Goal: Information Seeking & Learning: Find contact information

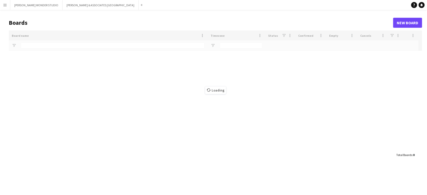
click at [4, 4] on app-icon "Menu" at bounding box center [5, 5] width 4 height 4
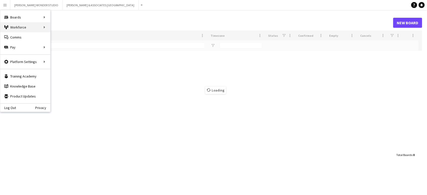
type input "****"
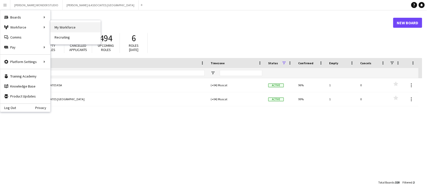
click at [61, 29] on link "My Workforce" at bounding box center [76, 27] width 50 height 10
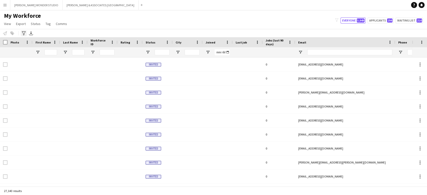
type input "*******"
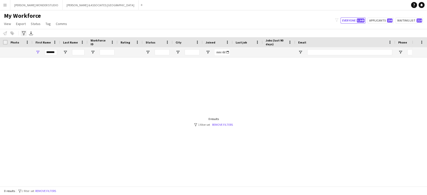
click at [23, 32] on icon "Advanced filters" at bounding box center [24, 33] width 4 height 4
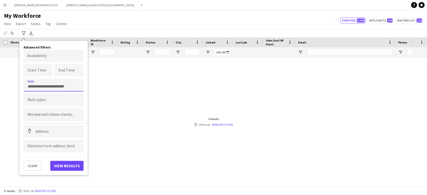
click at [40, 84] on form at bounding box center [54, 86] width 52 height 5
type input "*"
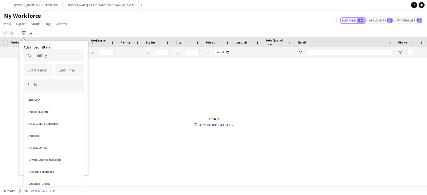
click at [106, 66] on div at bounding box center [213, 97] width 427 height 195
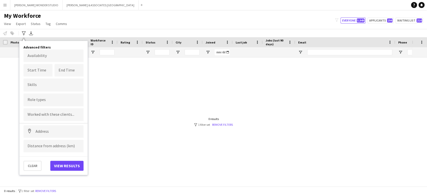
click at [39, 96] on div at bounding box center [54, 100] width 60 height 13
type input "*"
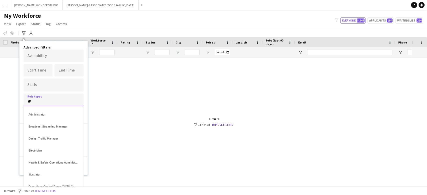
type input "**"
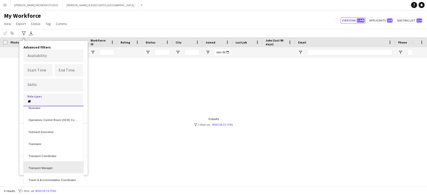
scroll to position [83, 0]
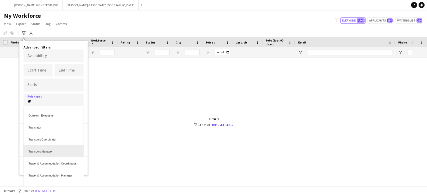
click at [42, 149] on div "Transport Manager" at bounding box center [54, 151] width 60 height 12
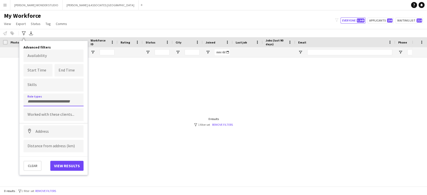
scroll to position [0, 0]
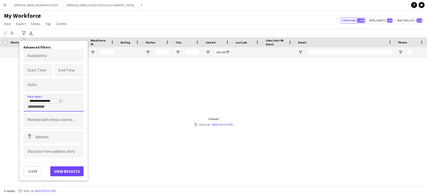
click at [62, 108] on div "**********" at bounding box center [54, 104] width 52 height 11
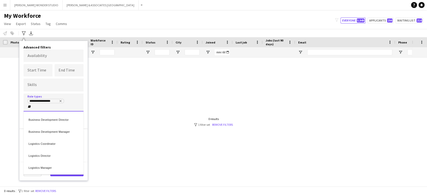
type input "**"
click at [45, 152] on div "Logistics Director" at bounding box center [54, 155] width 60 height 12
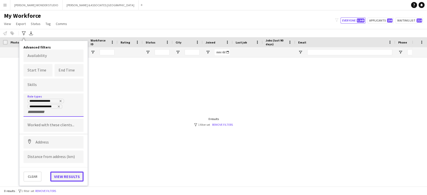
click at [61, 172] on button "View results" at bounding box center [66, 177] width 33 height 10
type input "**********"
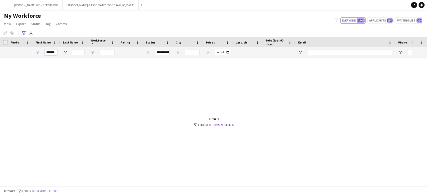
click at [46, 52] on input "*******" at bounding box center [51, 52] width 13 height 6
drag, startPoint x: 46, startPoint y: 52, endPoint x: 57, endPoint y: 53, distance: 11.5
click at [57, 53] on div "*******" at bounding box center [47, 52] width 28 height 10
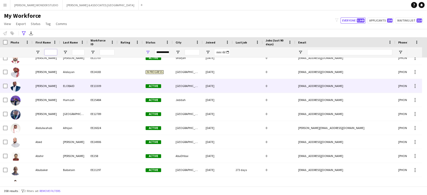
scroll to position [133, 0]
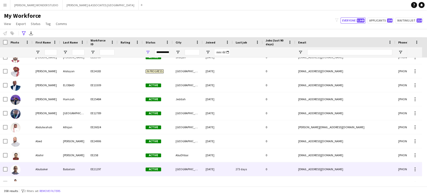
click at [63, 167] on div "Babatain" at bounding box center [74, 169] width 28 height 14
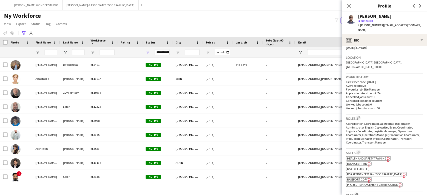
scroll to position [0, 0]
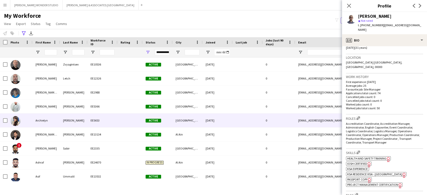
click at [54, 122] on div "Archielyn" at bounding box center [47, 121] width 28 height 14
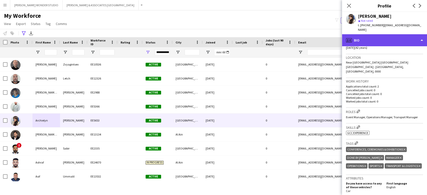
click at [392, 39] on div "profile Bio" at bounding box center [384, 40] width 85 height 12
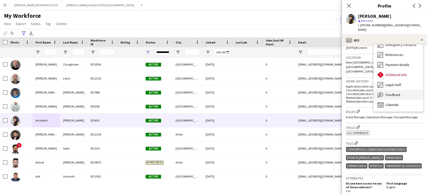
click at [389, 97] on div "Feedback Feedback" at bounding box center [398, 95] width 50 height 10
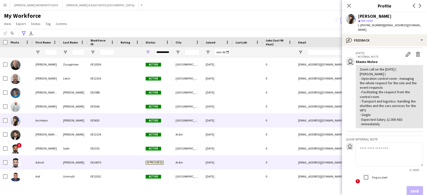
click at [84, 160] on div "[PERSON_NAME]" at bounding box center [74, 163] width 28 height 14
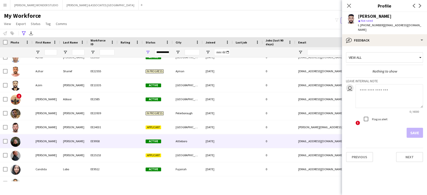
click at [86, 143] on div "[PERSON_NAME]" at bounding box center [74, 141] width 28 height 14
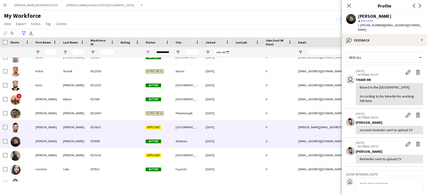
click at [90, 130] on div "EE24031" at bounding box center [103, 127] width 30 height 14
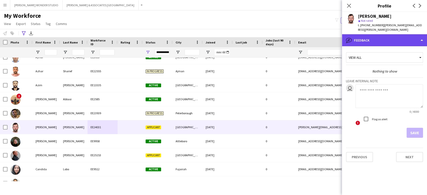
click at [373, 37] on div "bubble-pencil Feedback" at bounding box center [384, 40] width 85 height 12
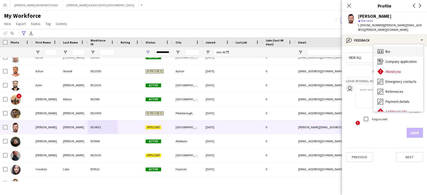
click at [382, 52] on icon at bounding box center [382, 52] width 2 height 0
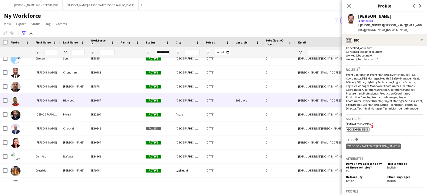
click at [197, 106] on div "[GEOGRAPHIC_DATA]" at bounding box center [188, 101] width 30 height 14
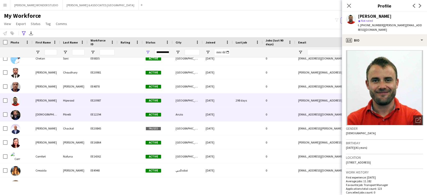
click at [195, 116] on div "Anzio" at bounding box center [188, 115] width 30 height 14
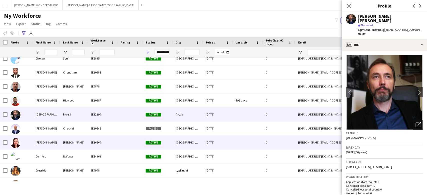
click at [201, 139] on div "[GEOGRAPHIC_DATA]" at bounding box center [188, 143] width 30 height 14
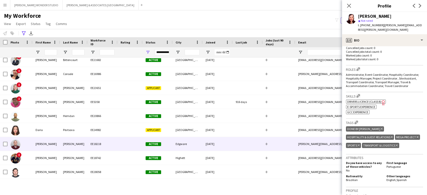
click at [220, 146] on div "[DATE]" at bounding box center [218, 144] width 30 height 14
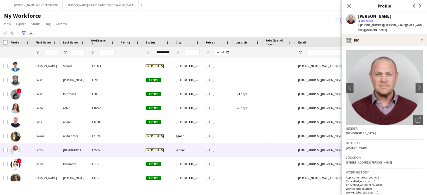
click at [113, 143] on div "EE25855" at bounding box center [103, 150] width 30 height 14
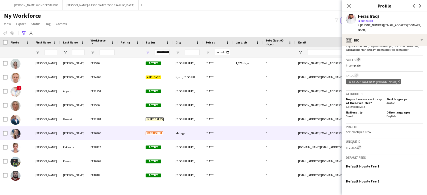
click at [196, 131] on div "Malaga" at bounding box center [188, 133] width 30 height 14
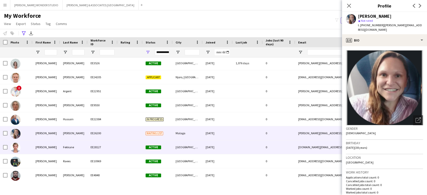
click at [198, 142] on div "[GEOGRAPHIC_DATA]" at bounding box center [188, 147] width 30 height 14
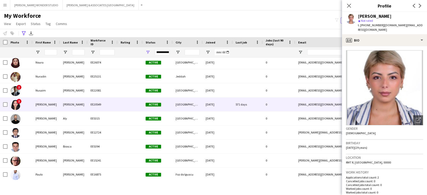
click at [203, 102] on div "[DATE]" at bounding box center [218, 105] width 30 height 14
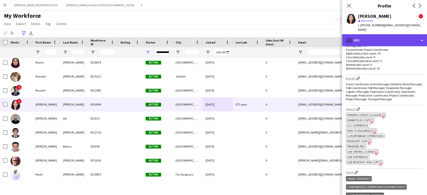
click at [380, 35] on div "profile Bio" at bounding box center [384, 40] width 85 height 12
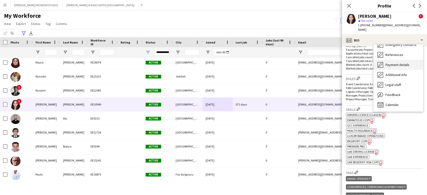
click at [398, 93] on span "Feedback" at bounding box center [392, 95] width 15 height 5
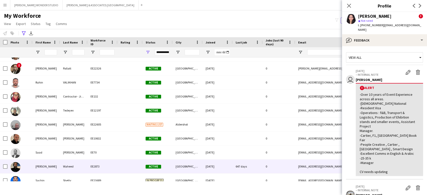
click at [106, 162] on div "EE2873" at bounding box center [103, 167] width 30 height 14
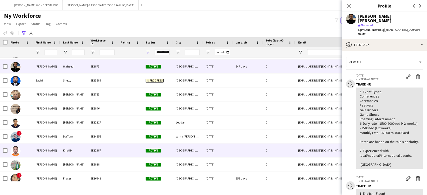
click at [106, 144] on div "EE12387" at bounding box center [103, 151] width 30 height 14
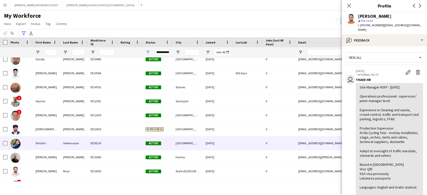
click at [106, 143] on div "EE28116" at bounding box center [103, 143] width 30 height 14
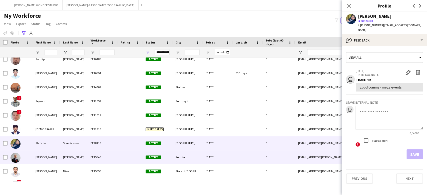
click at [105, 158] on div "EE15540" at bounding box center [103, 157] width 30 height 14
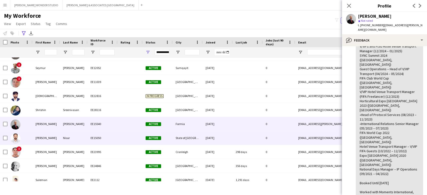
click at [67, 137] on div "Nisar" at bounding box center [74, 138] width 28 height 14
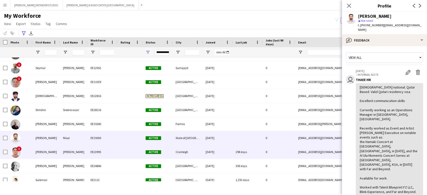
click at [62, 153] on div "[PERSON_NAME]" at bounding box center [74, 152] width 28 height 14
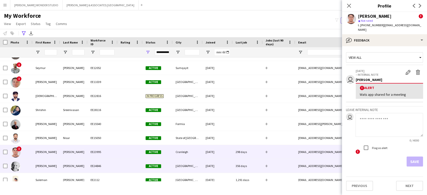
click at [97, 162] on div "EE24846" at bounding box center [103, 166] width 30 height 14
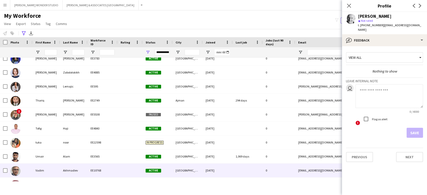
click at [97, 169] on div "EE10768" at bounding box center [103, 171] width 30 height 14
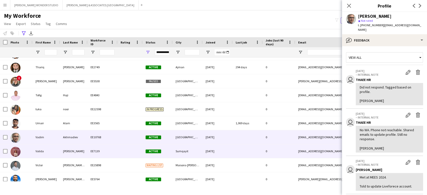
click at [102, 154] on div "EE7139" at bounding box center [103, 151] width 30 height 14
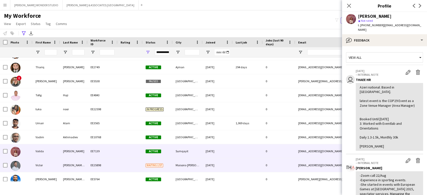
click at [99, 170] on div "EE25898" at bounding box center [103, 165] width 30 height 14
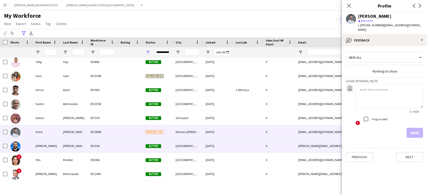
click at [114, 143] on div "EE5764" at bounding box center [103, 146] width 30 height 14
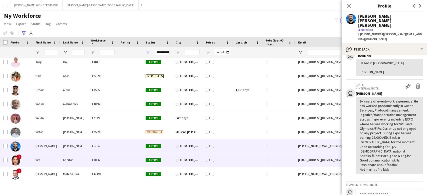
click at [75, 158] on div "Kherbst" at bounding box center [74, 160] width 28 height 14
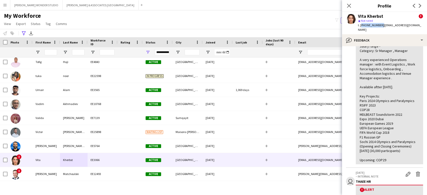
drag, startPoint x: 379, startPoint y: 27, endPoint x: 361, endPoint y: 27, distance: 18.3
click at [361, 27] on div "t. [PHONE_NUMBER] | [EMAIL_ADDRESS][DOMAIN_NAME]" at bounding box center [390, 27] width 65 height 9
